Goal: Register for event/course

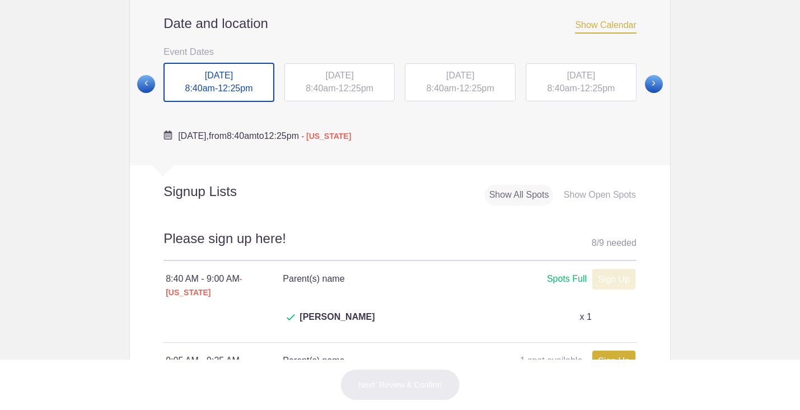
scroll to position [420, 0]
click at [357, 84] on div "[DATE] 8:40am - 12:25pm" at bounding box center [339, 83] width 111 height 38
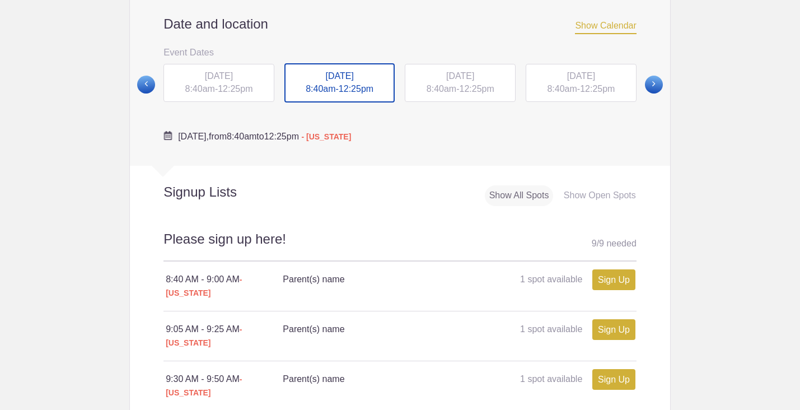
click at [474, 81] on span "[DATE]" at bounding box center [460, 76] width 28 height 10
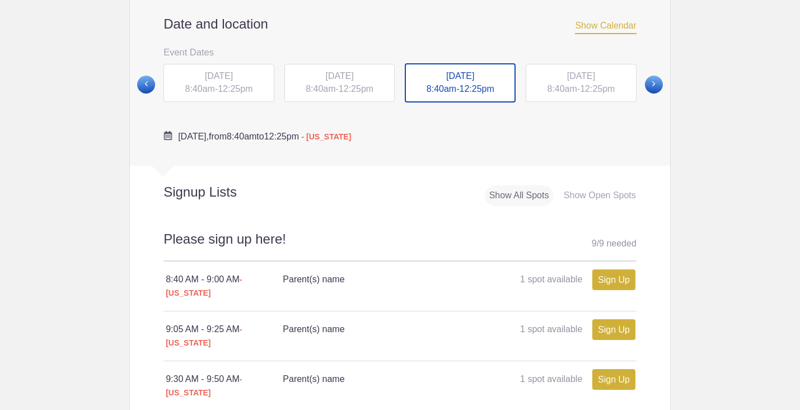
click at [353, 76] on span "[DATE]" at bounding box center [339, 76] width 28 height 10
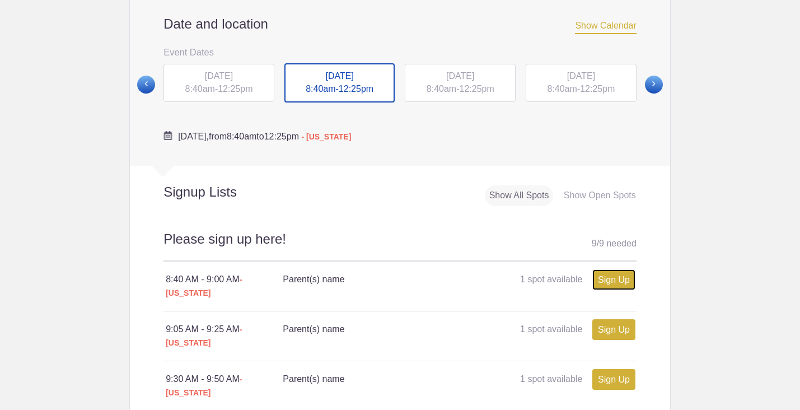
click at [605, 282] on link "Sign Up" at bounding box center [613, 279] width 43 height 21
type input "1"
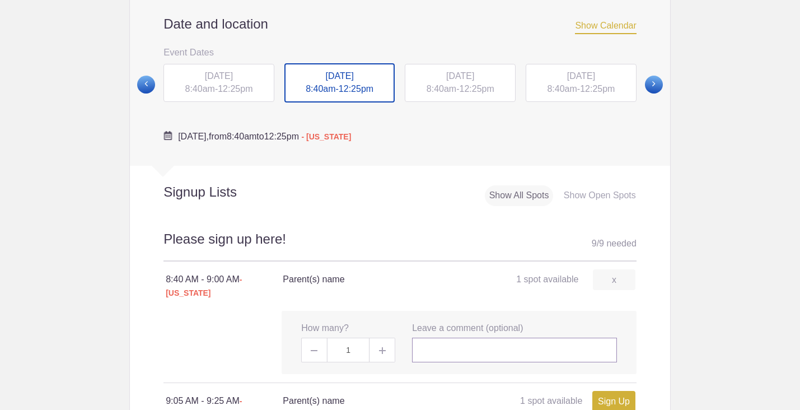
click at [470, 338] on input "text" at bounding box center [514, 350] width 205 height 25
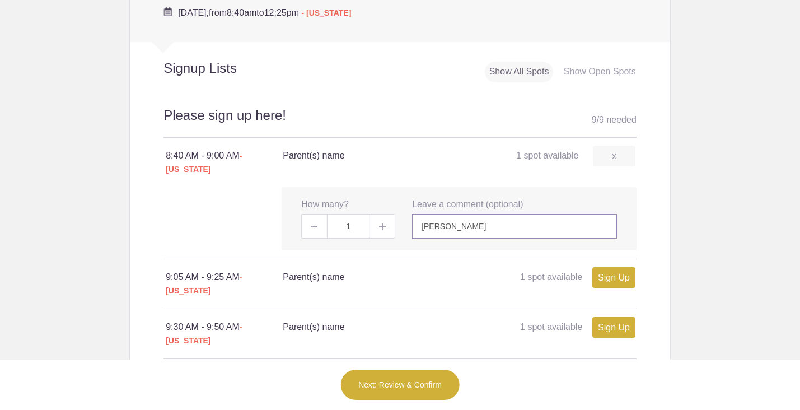
scroll to position [551, 0]
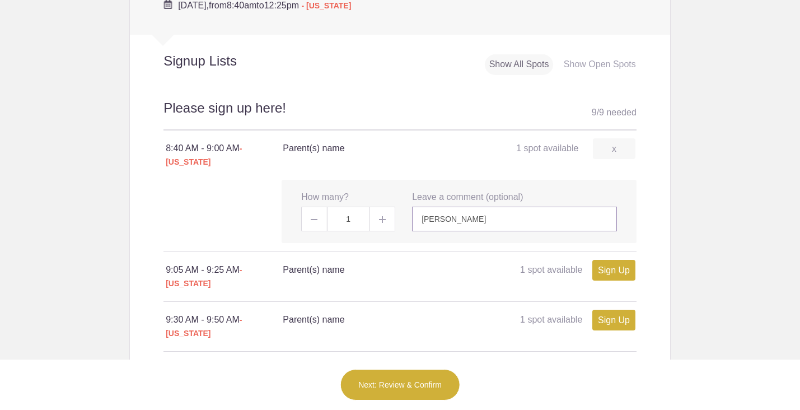
type input "[PERSON_NAME]"
click at [404, 394] on button "Next: Review & Confirm" at bounding box center [400, 384] width 120 height 31
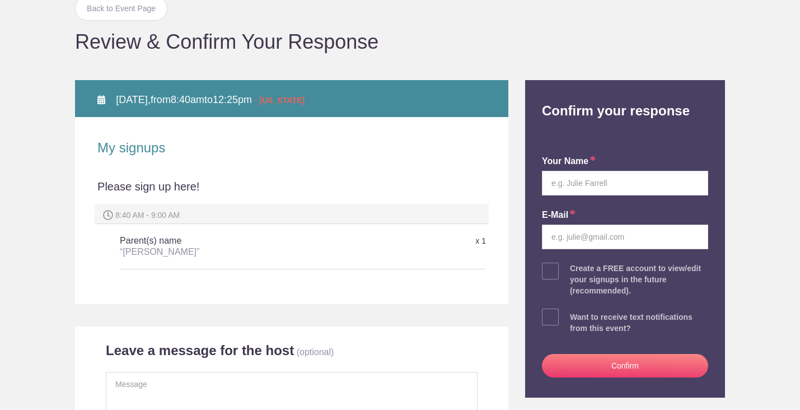
scroll to position [81, 0]
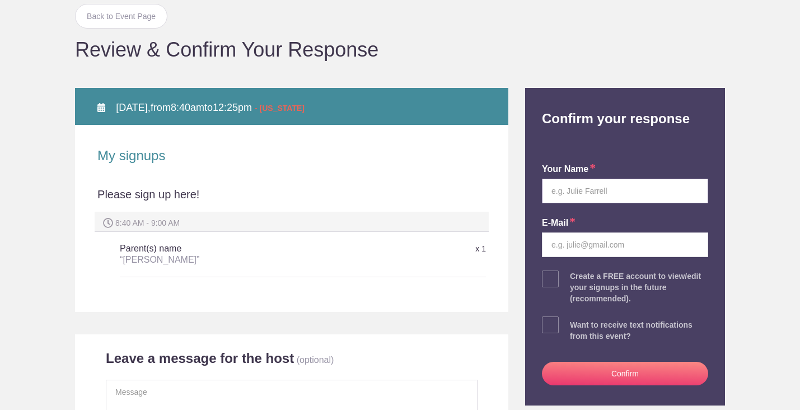
click at [607, 188] on input "text" at bounding box center [625, 191] width 166 height 25
type input "[PERSON_NAME]"
click at [577, 244] on input "email" at bounding box center [625, 244] width 166 height 25
type input "mike28hart@gmail.com"
click at [554, 327] on span at bounding box center [550, 324] width 17 height 17
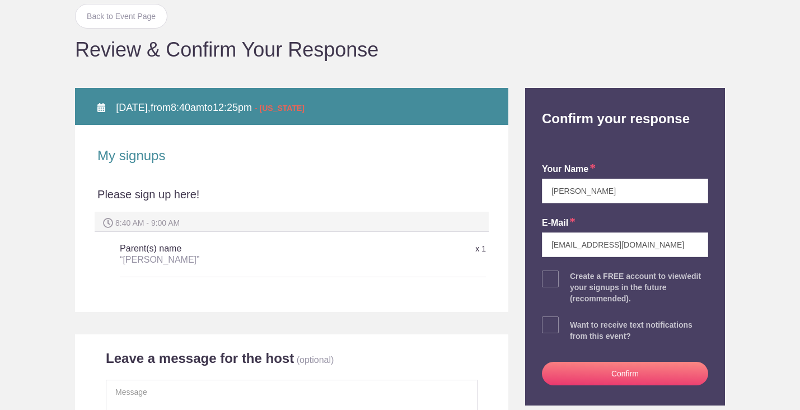
click at [573, 326] on input "checkbox" at bounding box center [656, 322] width 166 height 7
checkbox input "true"
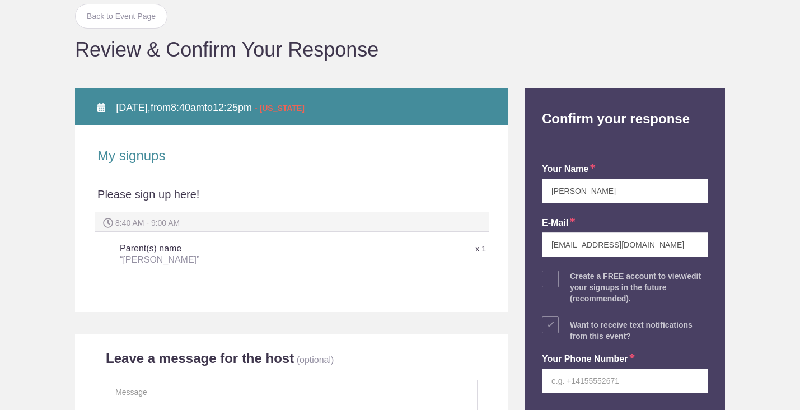
click at [556, 375] on input "tel" at bounding box center [625, 380] width 166 height 25
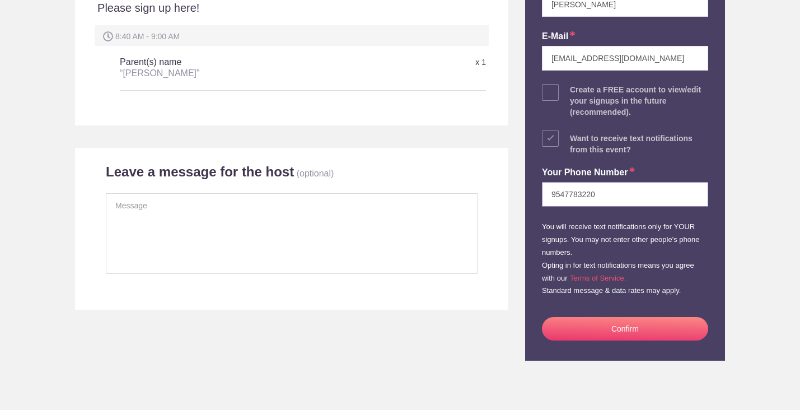
scroll to position [269, 0]
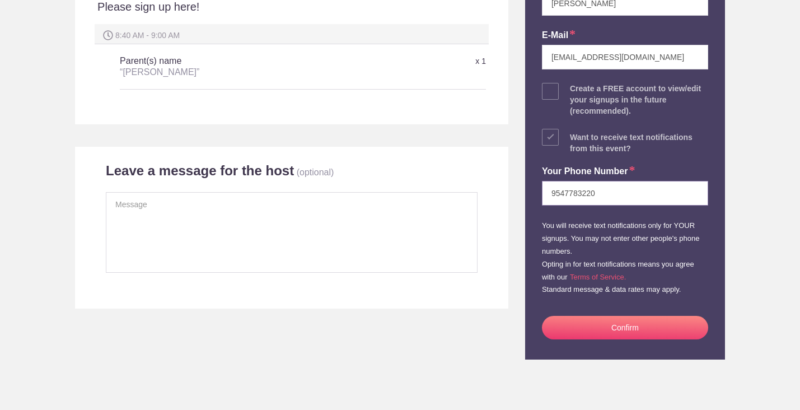
type input "9547783220"
click at [653, 322] on button "Confirm" at bounding box center [625, 328] width 166 height 24
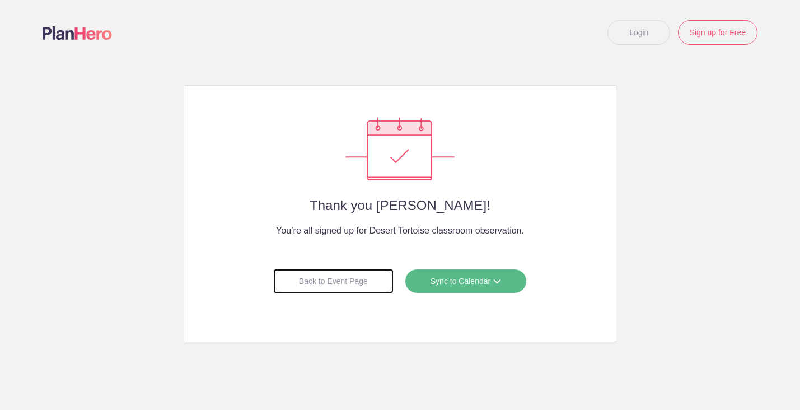
click at [365, 280] on div "Back to Event Page" at bounding box center [333, 281] width 120 height 25
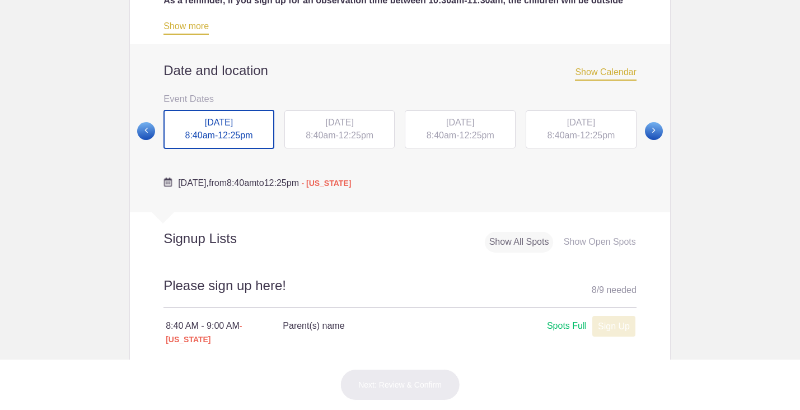
scroll to position [375, 0]
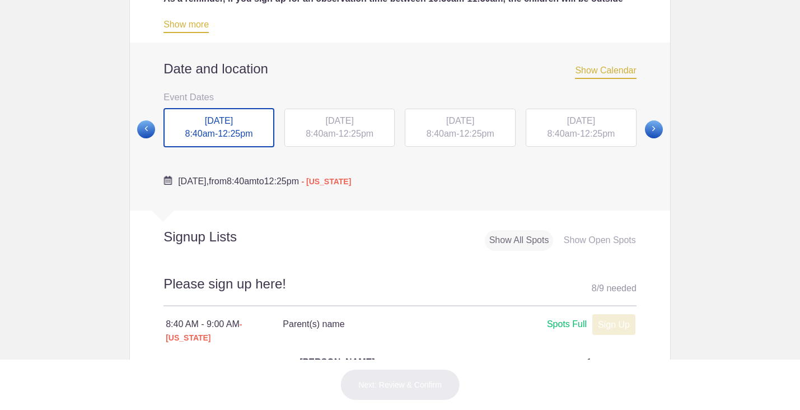
click at [452, 138] on span "8:40am" at bounding box center [442, 134] width 30 height 10
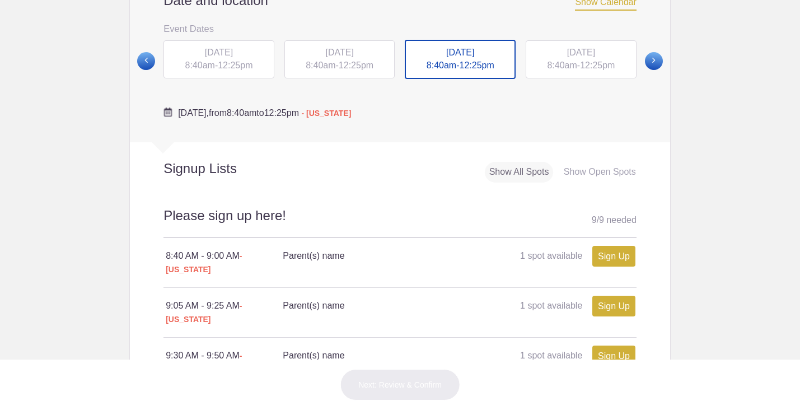
scroll to position [445, 0]
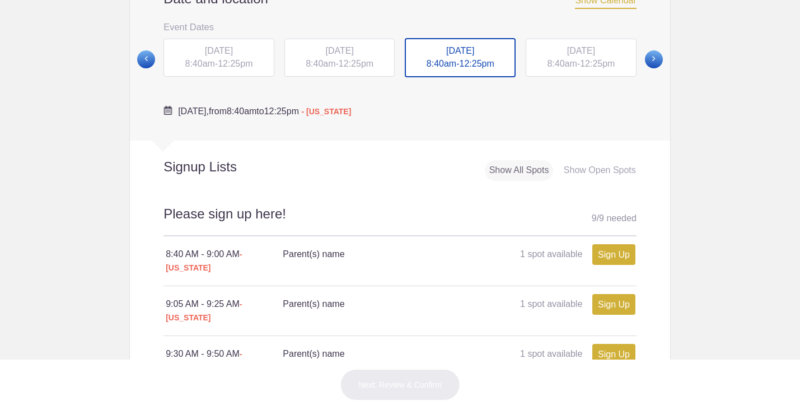
click at [348, 59] on div "[DATE] 8:40am - 12:25pm" at bounding box center [339, 58] width 111 height 38
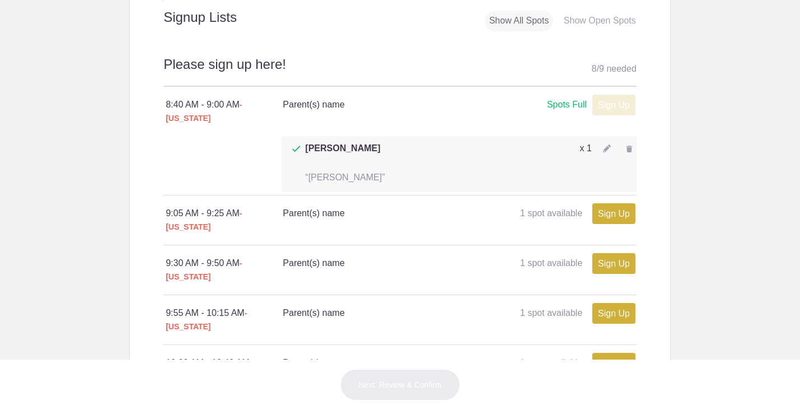
scroll to position [0, 0]
